Goal: Information Seeking & Learning: Compare options

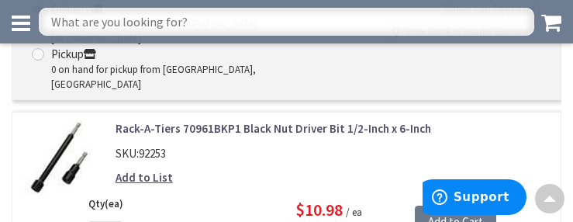
scroll to position [3202, 0]
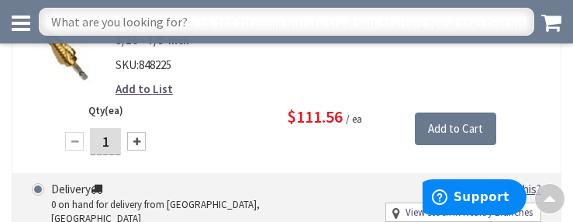
scroll to position [3244, 0]
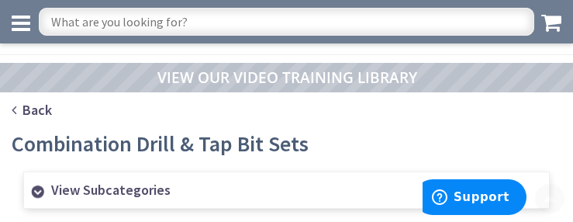
scroll to position [1492, 0]
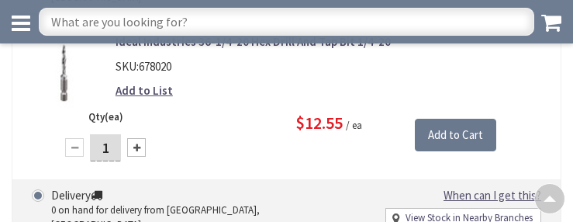
scroll to position [3202, 0]
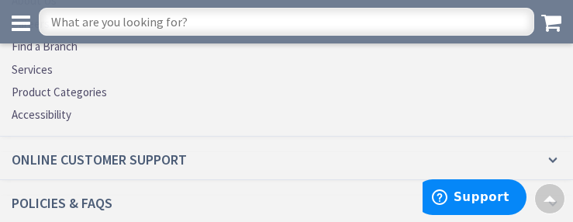
scroll to position [2151, 0]
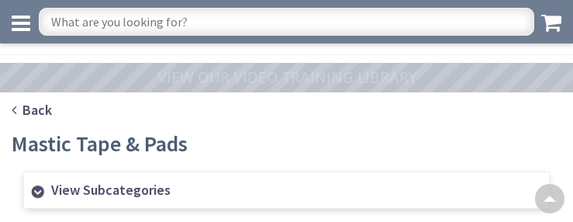
scroll to position [1760, 0]
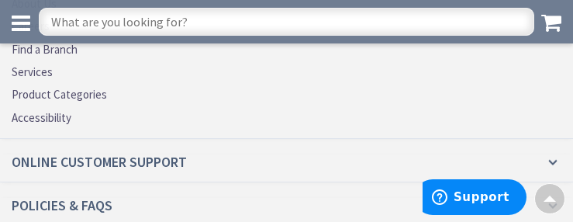
scroll to position [3190, 0]
